Goal: Find specific fact: Find specific fact

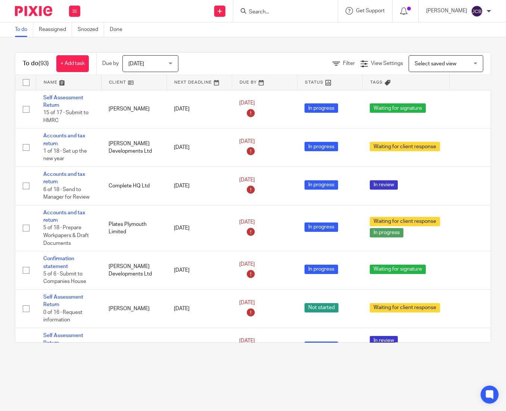
click at [270, 11] on input "Search" at bounding box center [281, 12] width 67 height 7
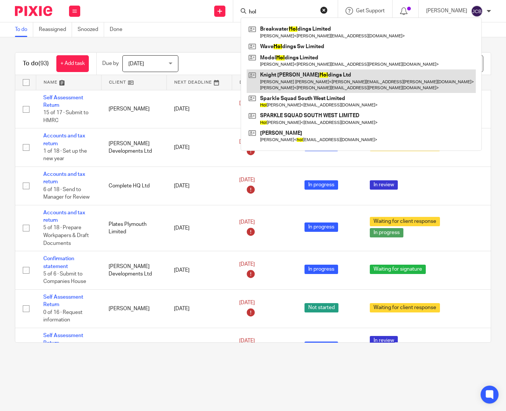
type input "hol"
click at [319, 78] on link at bounding box center [361, 80] width 229 height 23
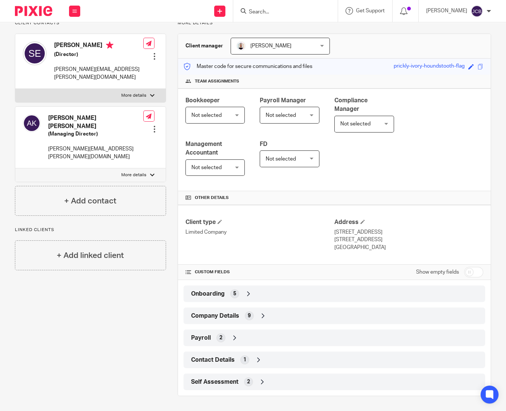
scroll to position [60, 0]
click at [280, 314] on div "Company Details 9" at bounding box center [334, 315] width 290 height 13
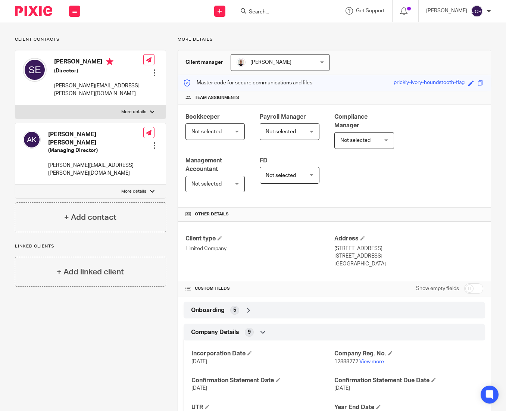
scroll to position [168, 0]
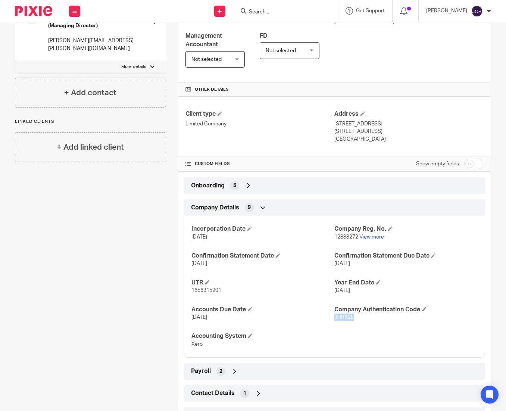
copy span "3HRK2L"
drag, startPoint x: 330, startPoint y: 318, endPoint x: 406, endPoint y: 308, distance: 77.5
click at [351, 318] on p "3HRK2L" at bounding box center [405, 317] width 143 height 7
click at [339, 318] on span "3HRK2L" at bounding box center [343, 317] width 19 height 5
copy span "3HRK2L"
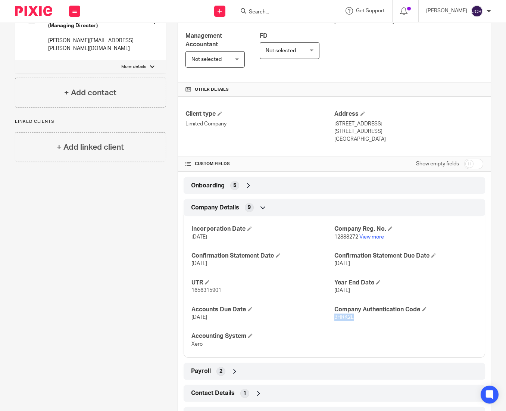
drag, startPoint x: 350, startPoint y: 319, endPoint x: 330, endPoint y: 317, distance: 21.0
click at [334, 317] on p "3HRK2L" at bounding box center [405, 317] width 143 height 7
drag, startPoint x: 355, startPoint y: 322, endPoint x: 349, endPoint y: 320, distance: 7.1
click at [355, 322] on div "Incorporation Date 18 Sep 2020 Company Reg. No. 12888272 View more Confirmation…" at bounding box center [335, 283] width 302 height 147
drag, startPoint x: 350, startPoint y: 318, endPoint x: 330, endPoint y: 318, distance: 19.8
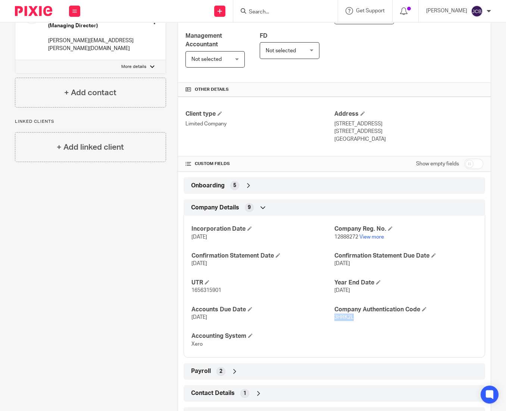
click at [334, 318] on p "3HRK2L" at bounding box center [405, 317] width 143 height 7
copy span "3HRK2L"
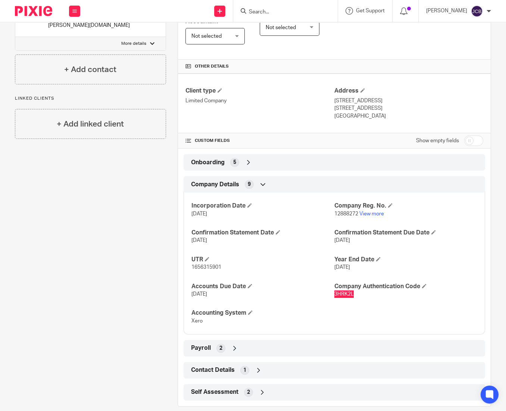
scroll to position [202, 0]
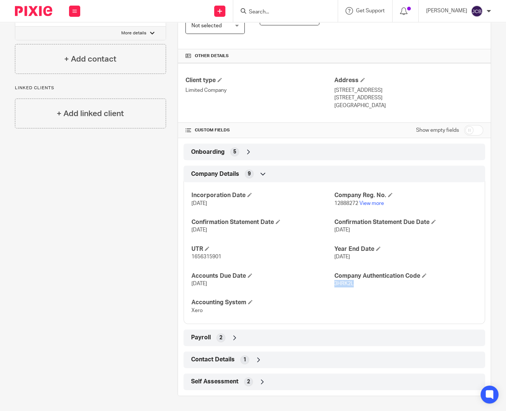
click at [337, 291] on div "Incorporation Date 18 Sep 2020 Company Reg. No. 12888272 View more Confirmation…" at bounding box center [335, 250] width 302 height 147
drag, startPoint x: 348, startPoint y: 284, endPoint x: 330, endPoint y: 287, distance: 18.5
click at [334, 287] on p "3HRK2L" at bounding box center [405, 283] width 143 height 7
copy span "3HRK2L"
